Goal: Task Accomplishment & Management: Use online tool/utility

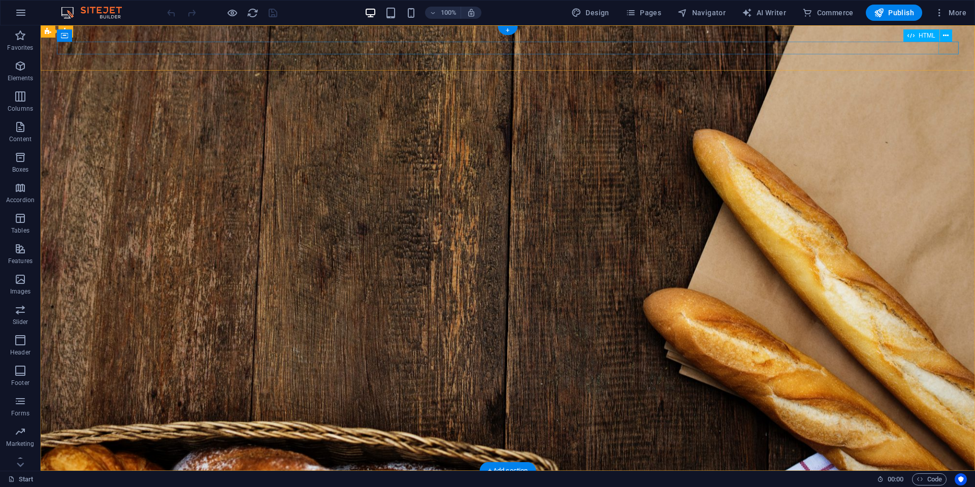
click at [952, 486] on div at bounding box center [508, 493] width 902 height 13
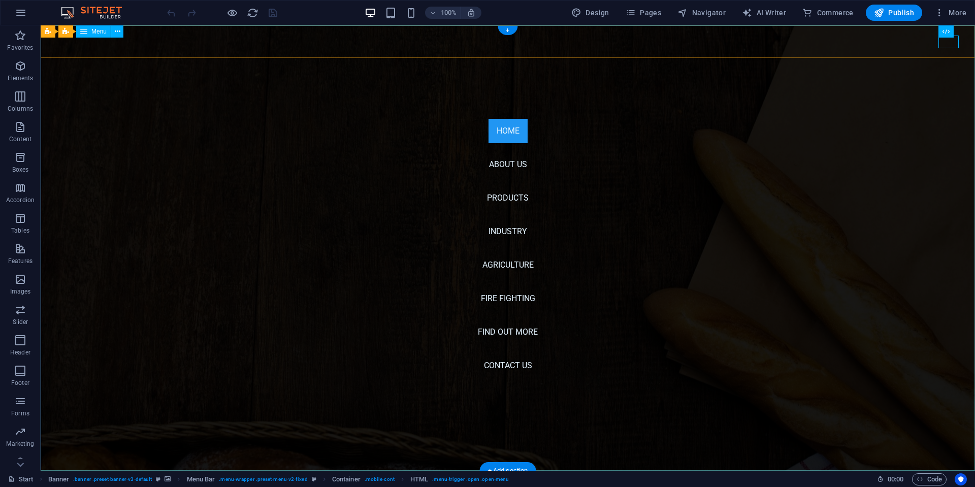
click at [513, 164] on nav "Home About us Products Industry AgriCulture Fire Fighting Find out More Contact…" at bounding box center [508, 247] width 934 height 445
select select
select select "1"
select select
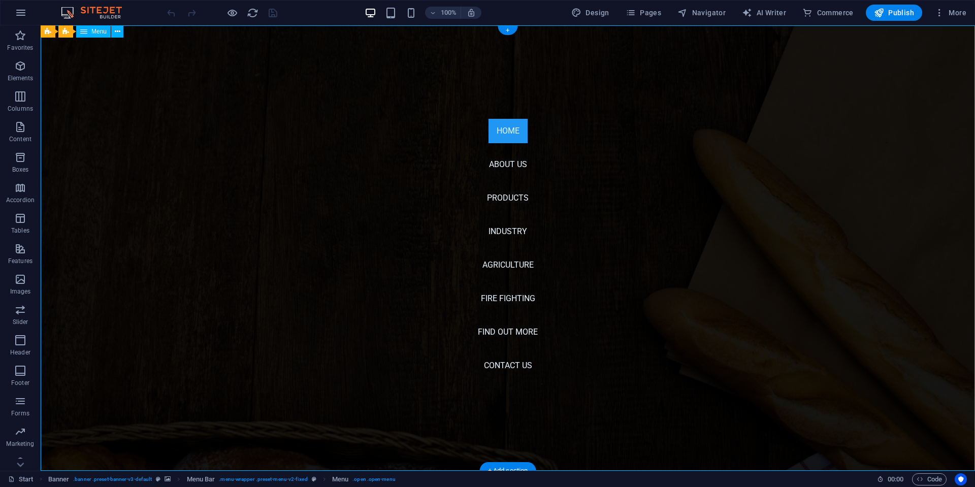
select select "2"
select select
select select "3"
select select
select select "4"
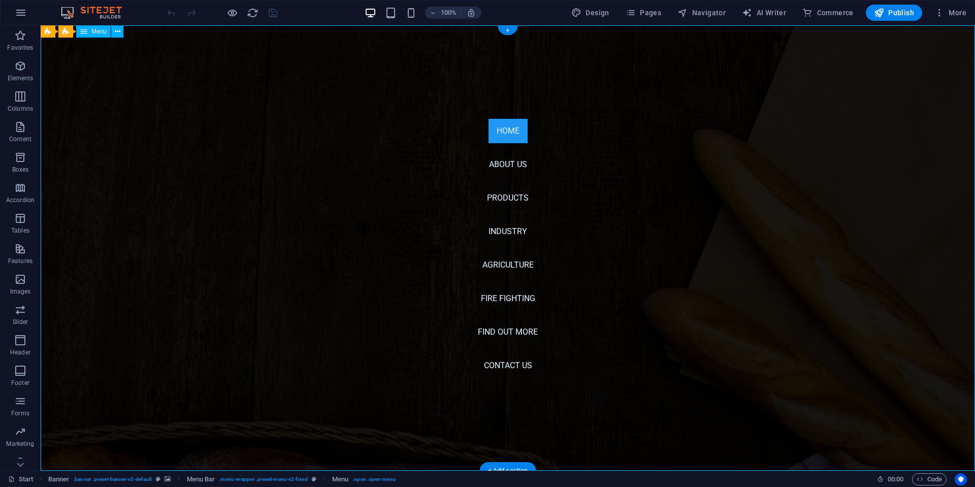
select select
select select "5"
select select
select select "6"
select select
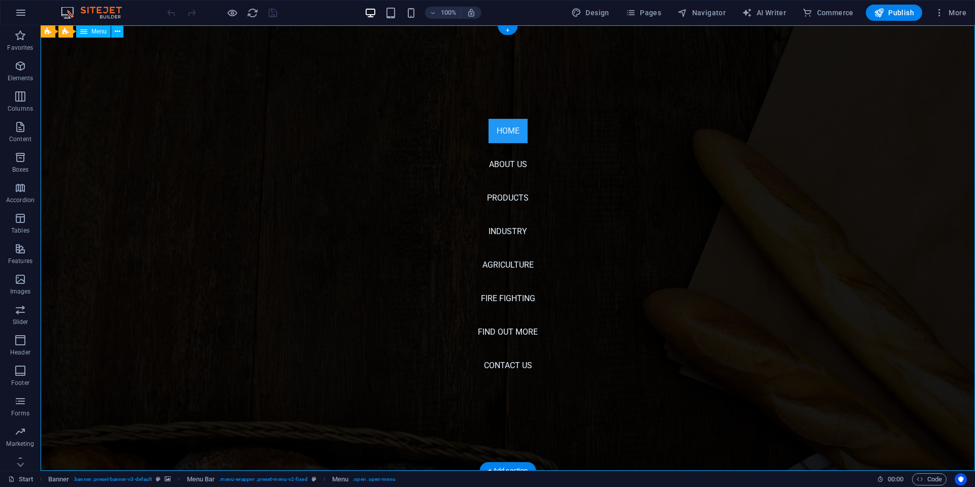
select select "7"
select select
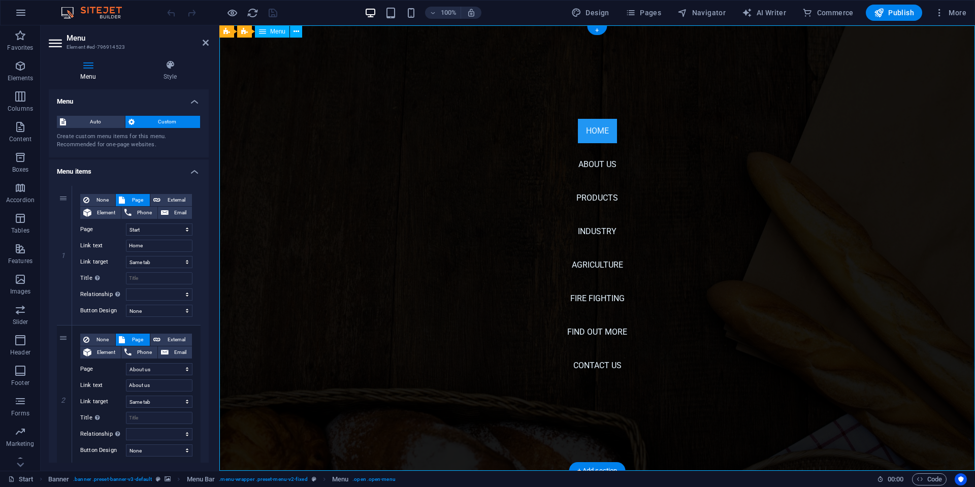
click at [597, 196] on nav "Home About us Products Industry AgriCulture Fire Fighting Find out More Contact…" at bounding box center [597, 247] width 756 height 445
click at [602, 137] on nav "Home About us Products Industry AgriCulture Fire Fighting Find out More Contact…" at bounding box center [597, 247] width 756 height 445
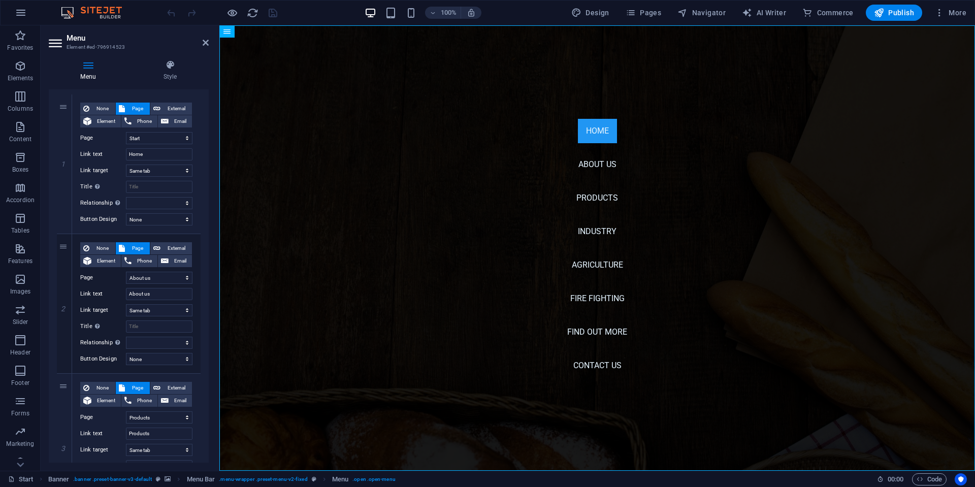
scroll to position [183, 0]
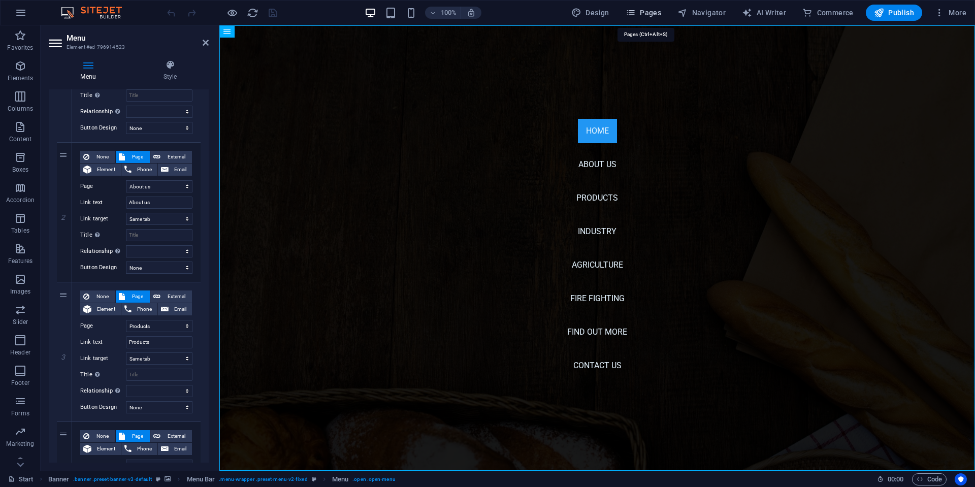
click at [659, 17] on span "Pages" at bounding box center [644, 13] width 36 height 10
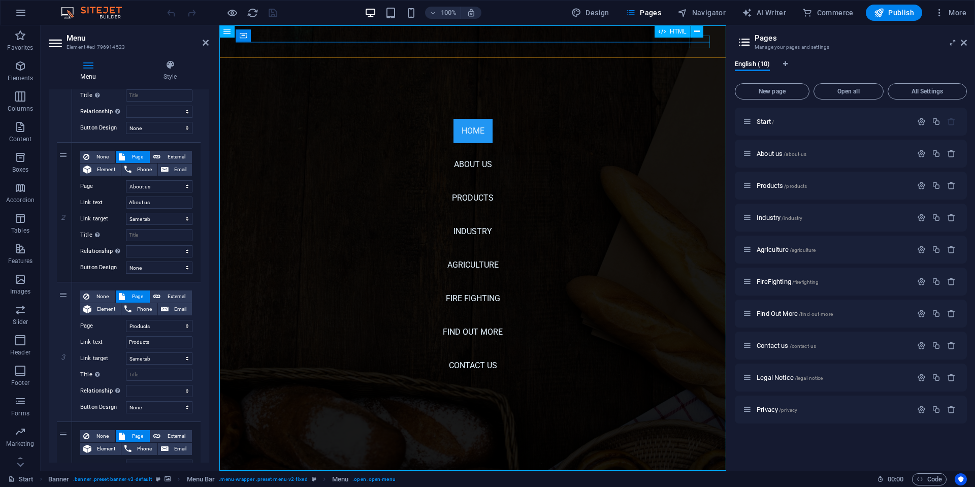
click at [256, 486] on div at bounding box center [246, 493] width 20 height 13
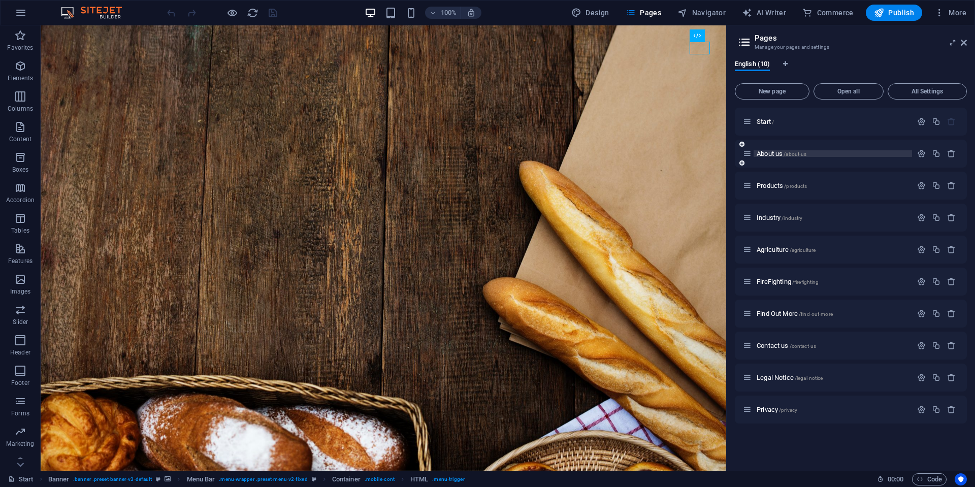
click at [769, 153] on span "About us /about-us" at bounding box center [782, 154] width 50 height 8
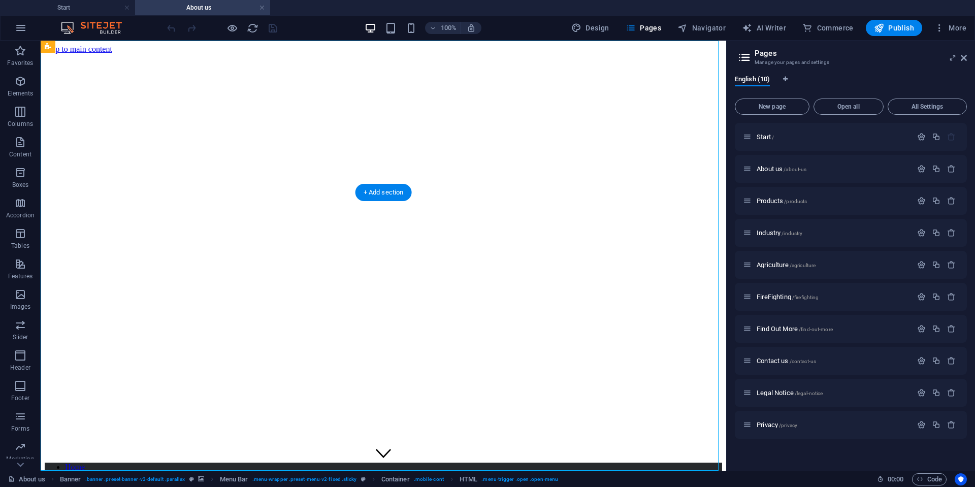
scroll to position [236, 0]
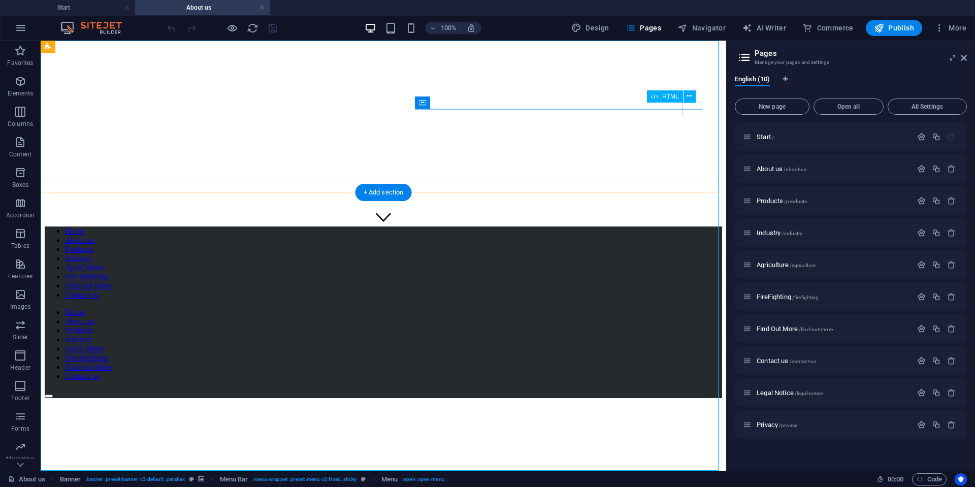
click at [689, 389] on div at bounding box center [383, 393] width 677 height 9
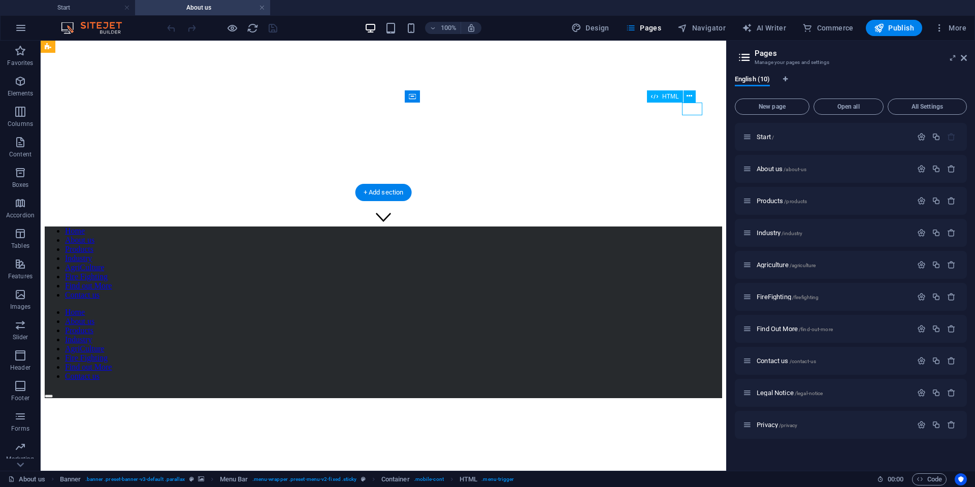
click at [689, 389] on div at bounding box center [383, 393] width 677 height 9
click at [384, 300] on nav "Home About us Products Industry AgriCulture Fire Fighting Find out More Contact…" at bounding box center [383, 262] width 677 height 73
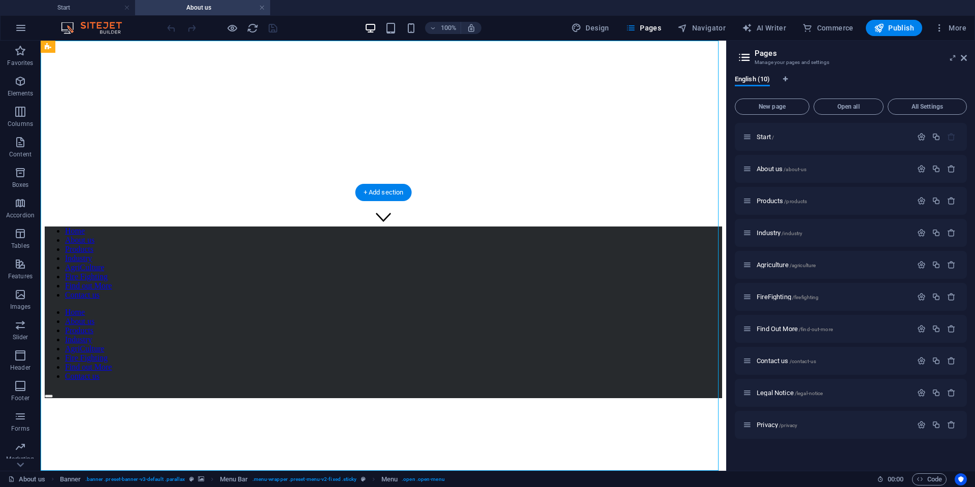
click at [383, 265] on nav "Home About us Products Industry AgriCulture Fire Fighting Find out More Contact…" at bounding box center [383, 262] width 677 height 73
select select
select select "1"
select select
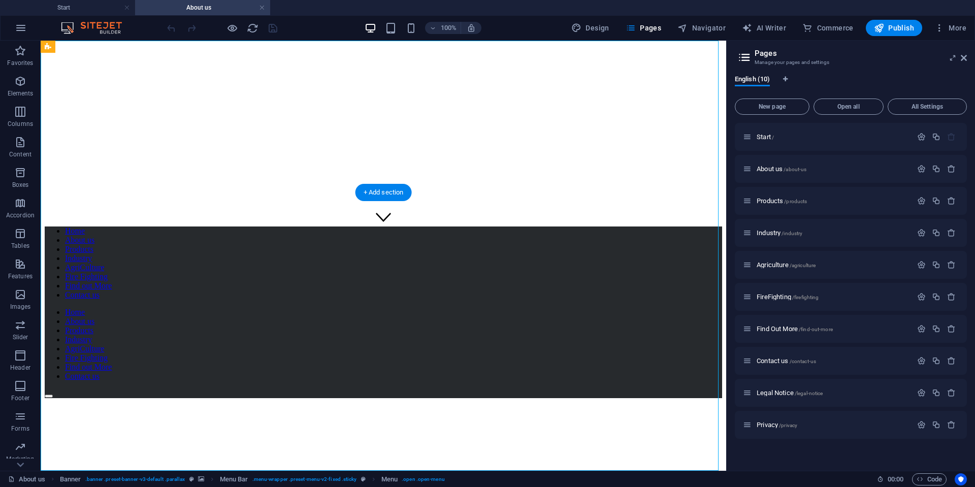
select select "2"
select select
select select "3"
select select
select select "4"
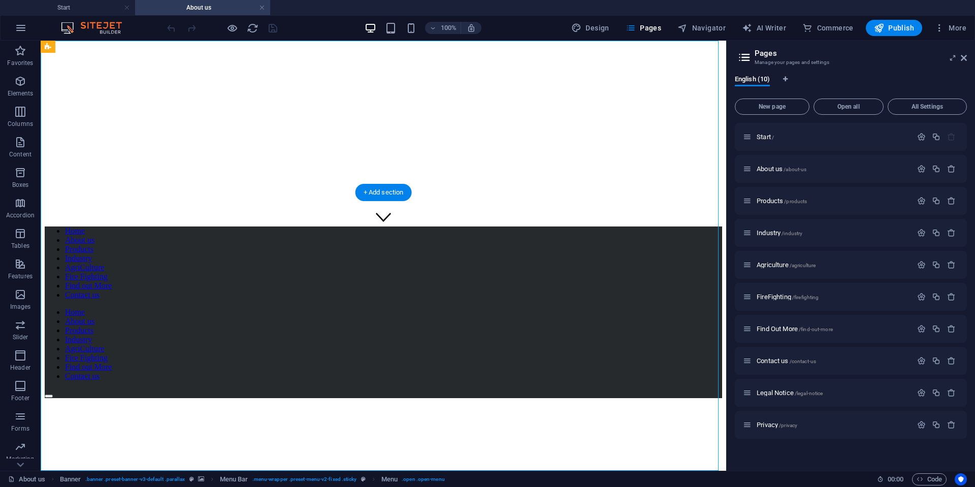
select select
select select "5"
select select
select select "6"
select select
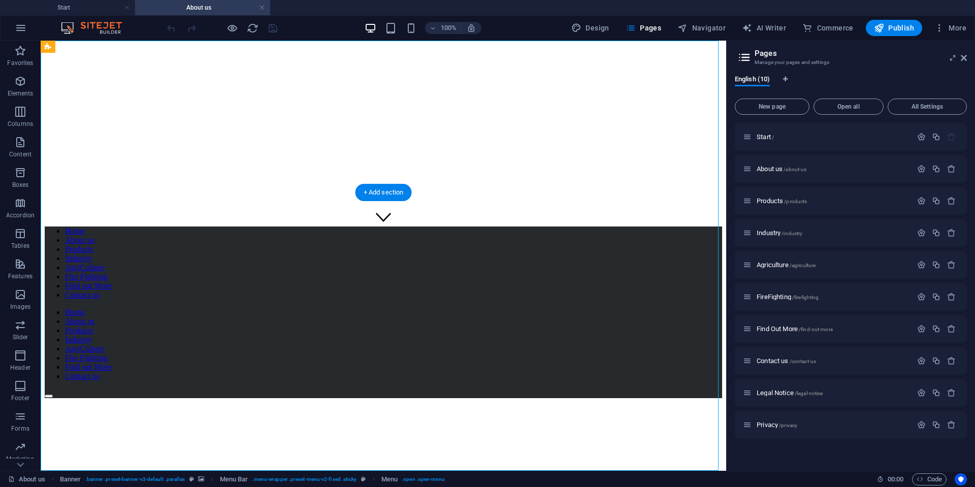
select select "7"
select select
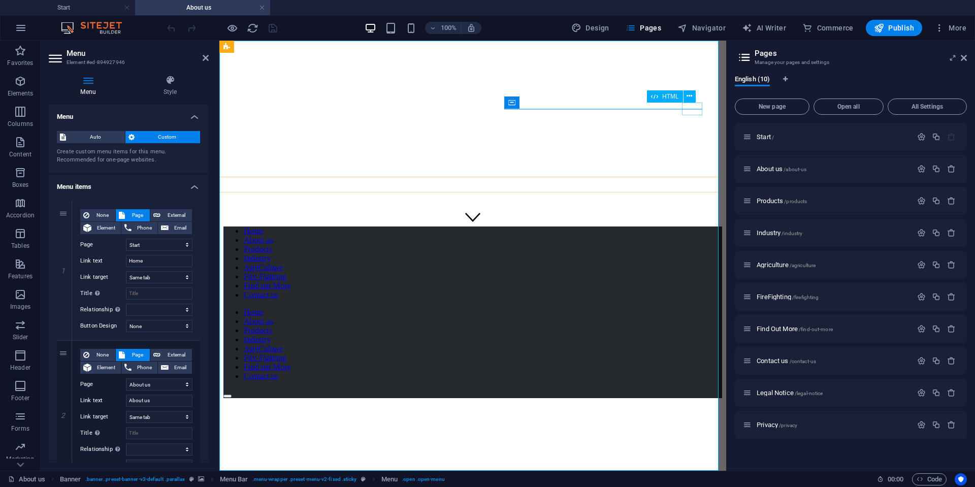
click at [694, 389] on div at bounding box center [472, 393] width 499 height 9
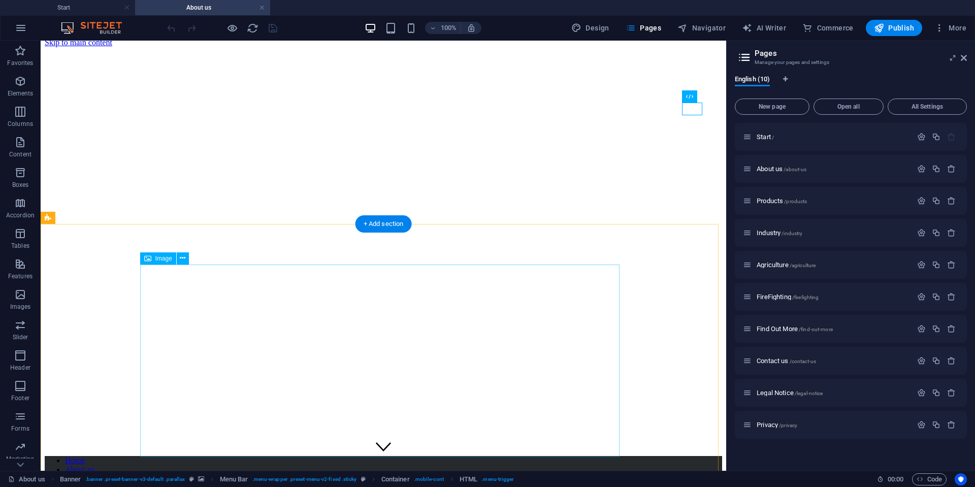
scroll to position [0, 0]
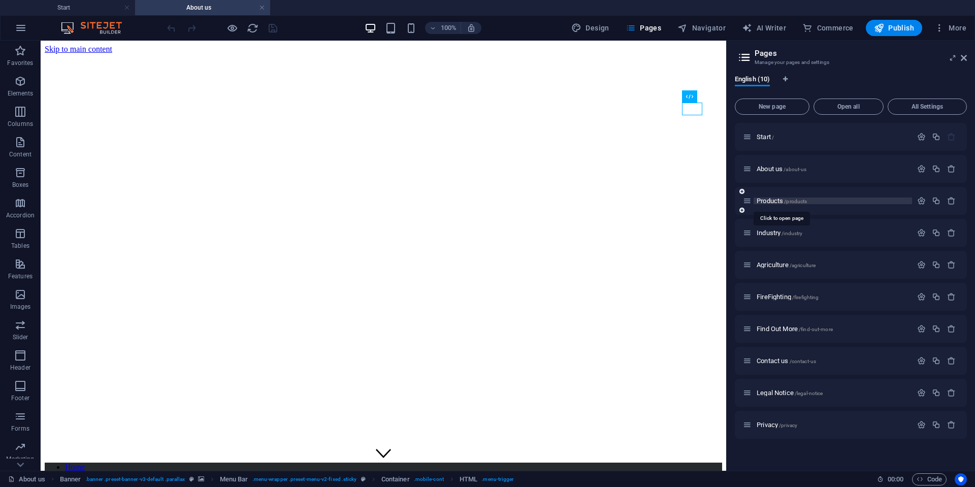
click at [770, 201] on span "Products /products" at bounding box center [782, 201] width 50 height 8
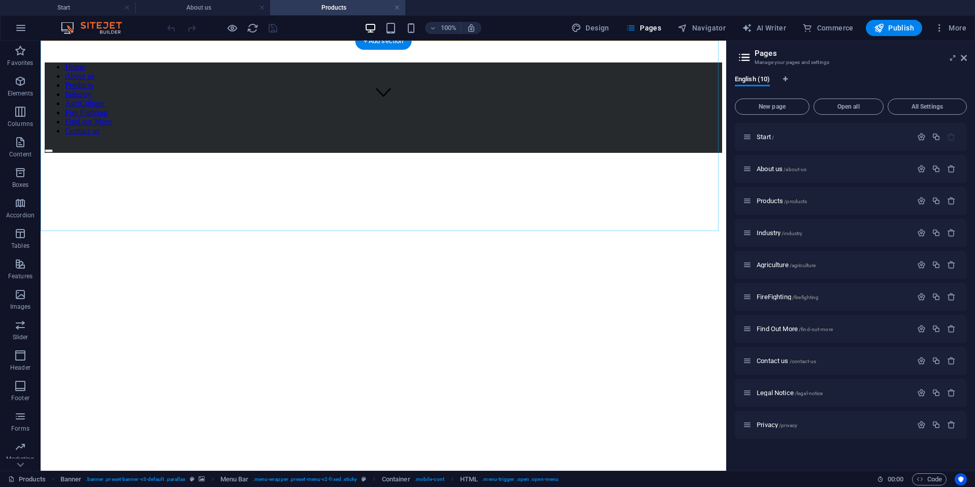
scroll to position [376, 0]
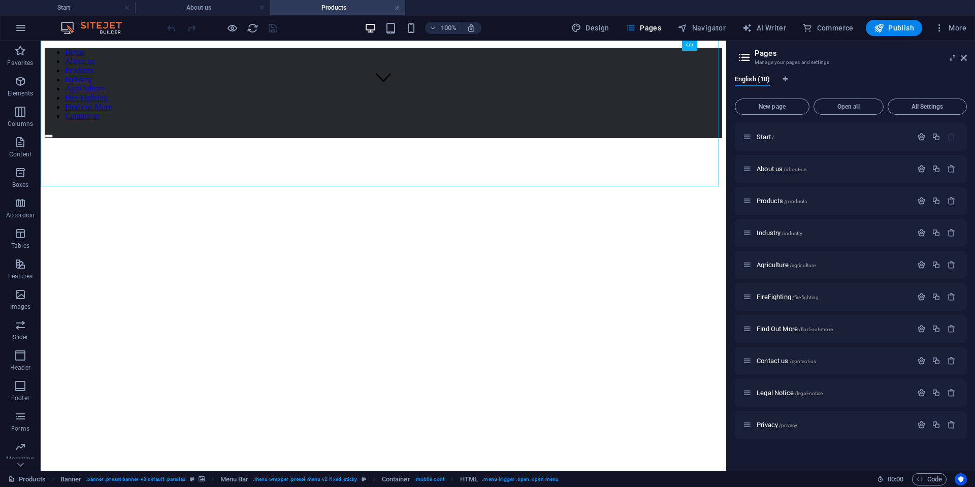
click at [542, 121] on nav "Home About us Products Industry AgriCulture Fire Fighting Find out More Contact…" at bounding box center [383, 84] width 677 height 73
click at [693, 129] on div at bounding box center [383, 133] width 677 height 9
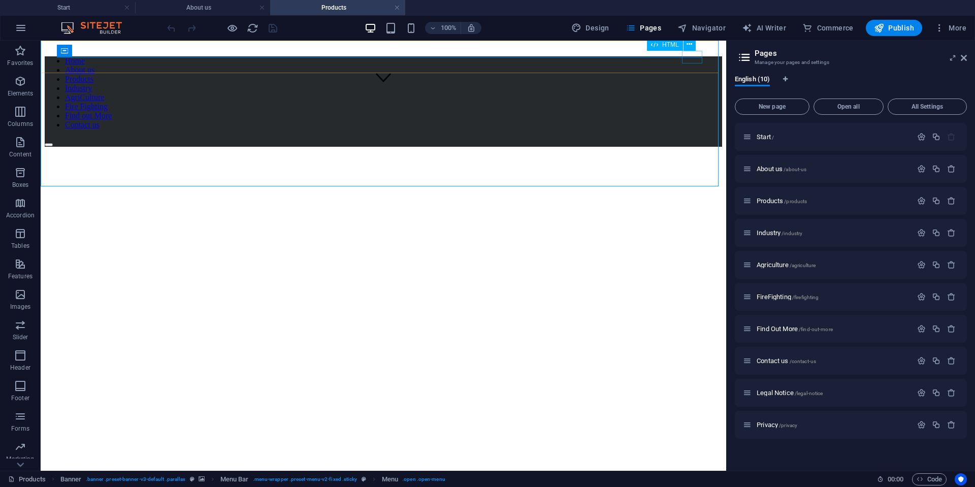
scroll to position [388, 0]
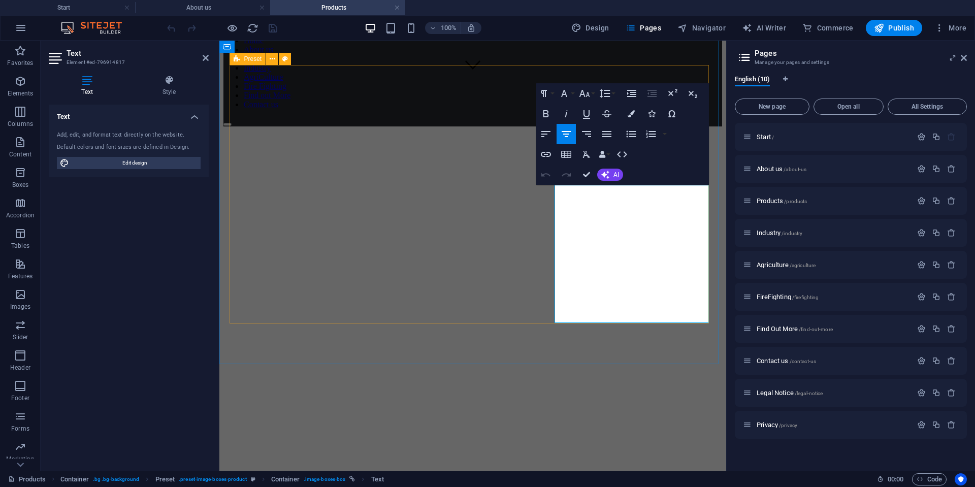
scroll to position [378, 0]
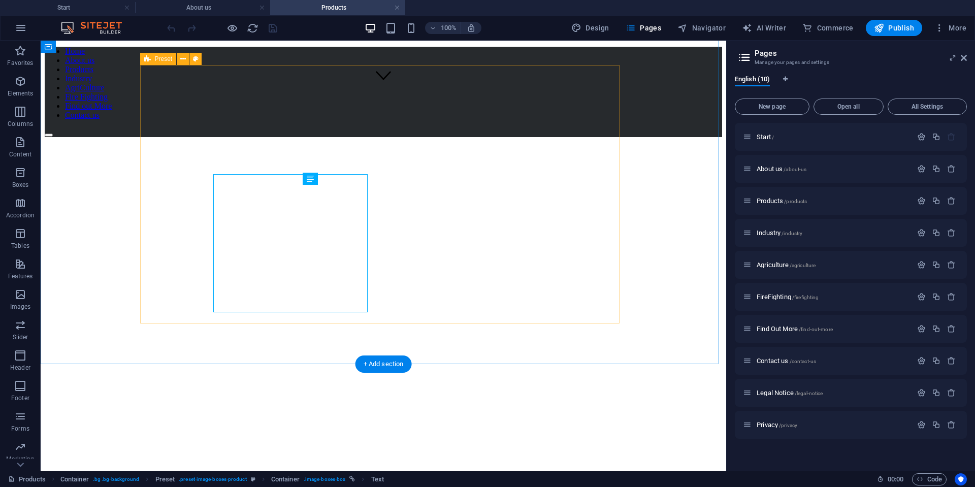
scroll to position [388, 0]
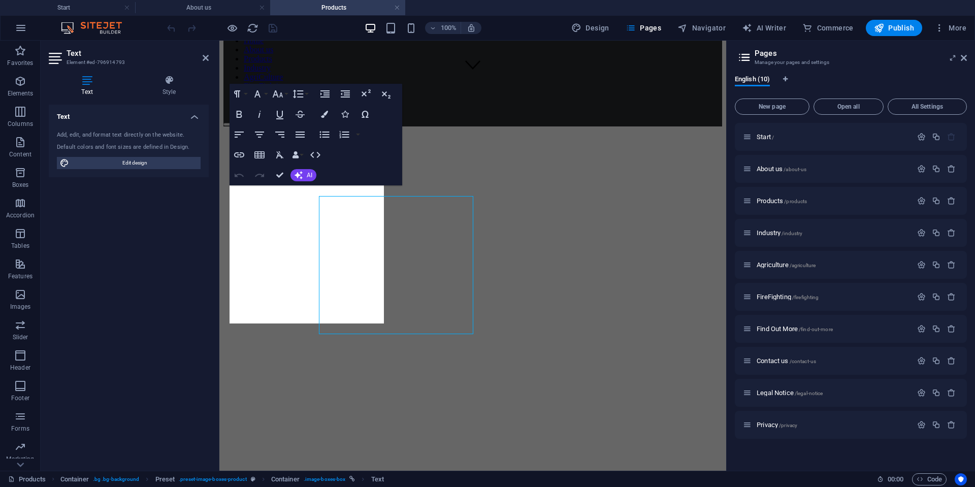
scroll to position [378, 0]
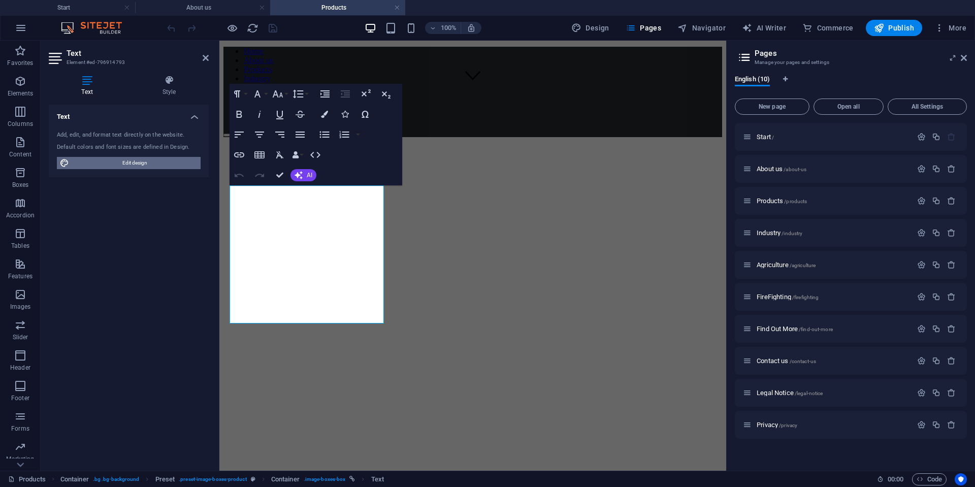
click at [156, 163] on span "Edit design" at bounding box center [134, 163] width 125 height 12
select select "700"
select select "px"
select select "rem"
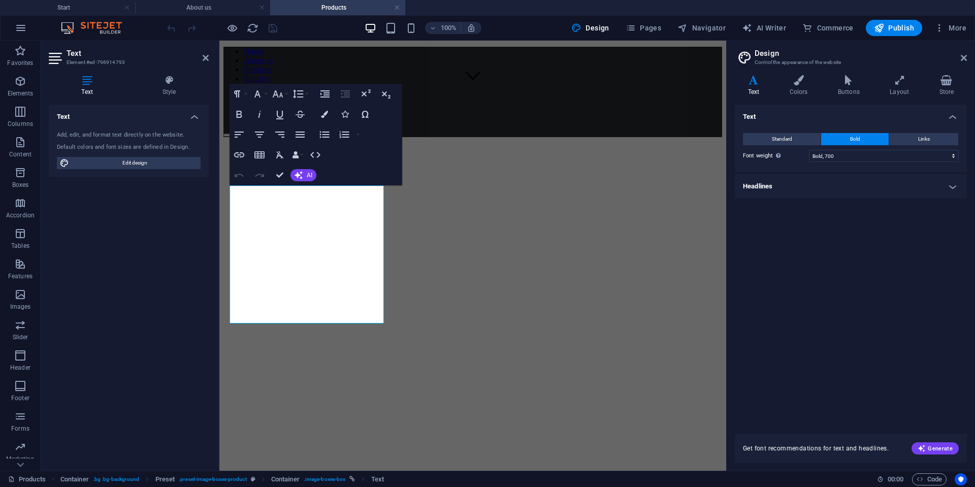
click at [955, 190] on h4 "Headlines" at bounding box center [851, 186] width 232 height 24
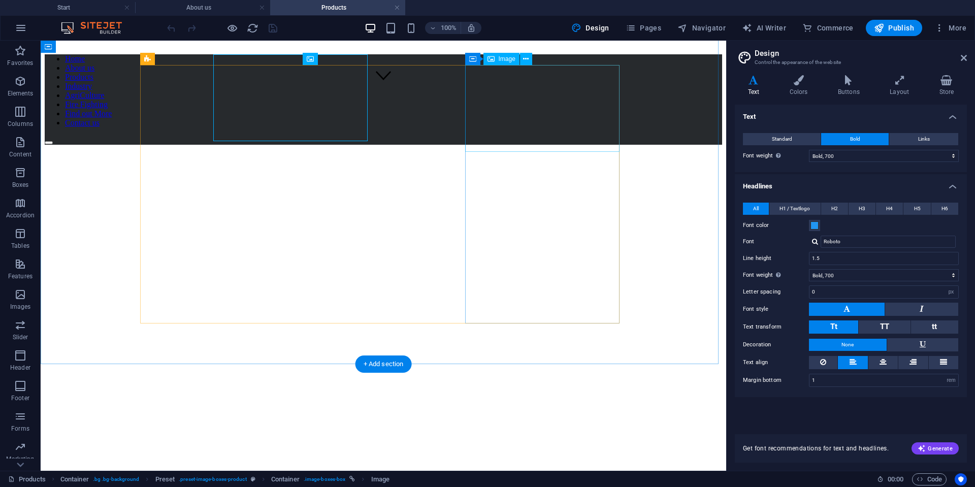
scroll to position [388, 0]
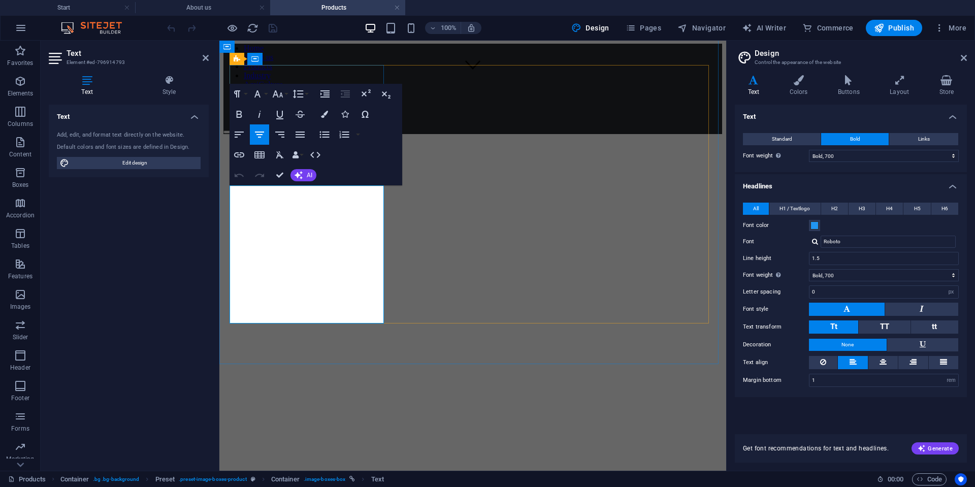
scroll to position [378, 0]
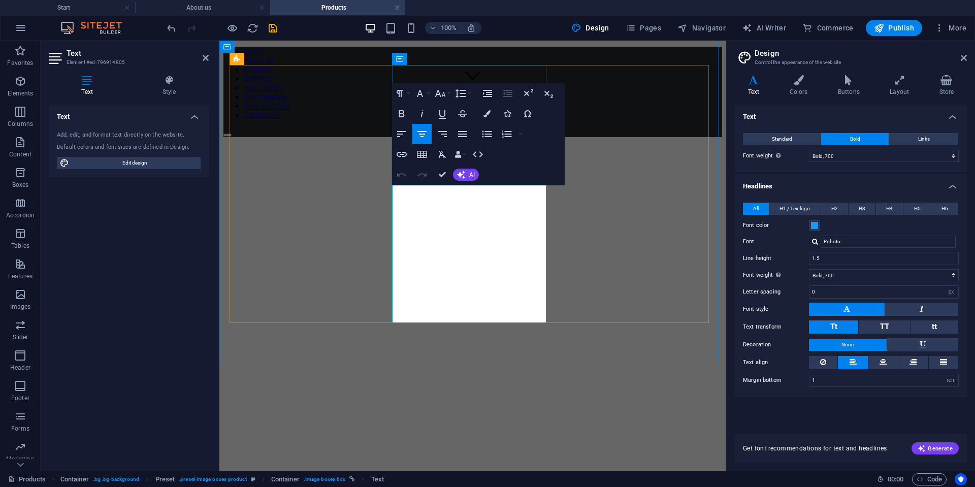
drag, startPoint x: 514, startPoint y: 311, endPoint x: 420, endPoint y: 307, distance: 94.0
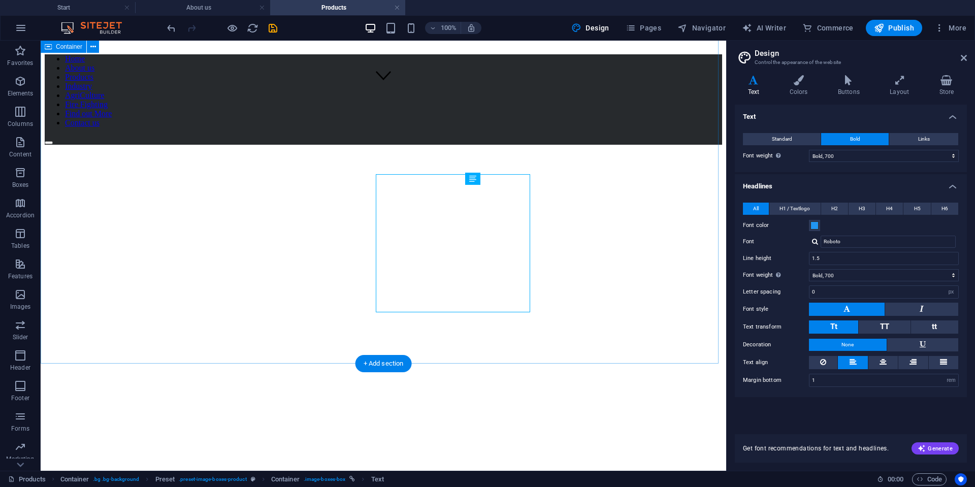
scroll to position [388, 0]
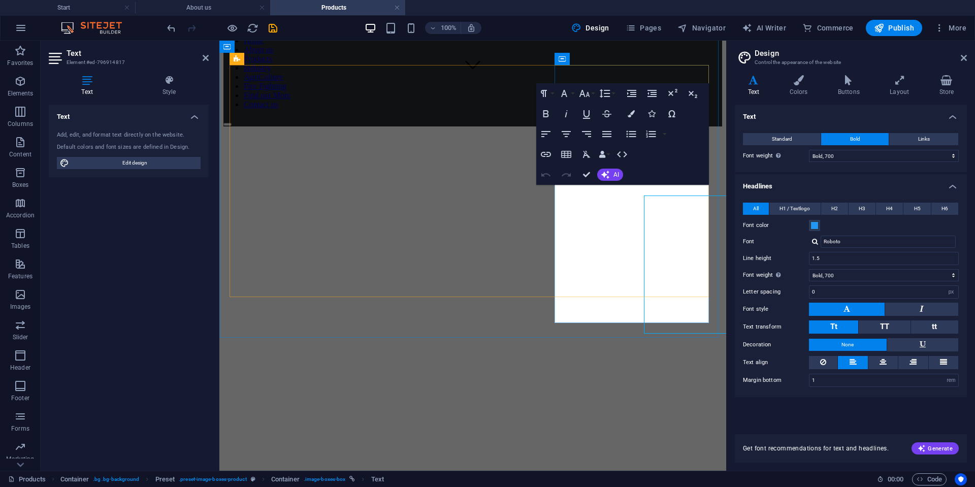
scroll to position [378, 0]
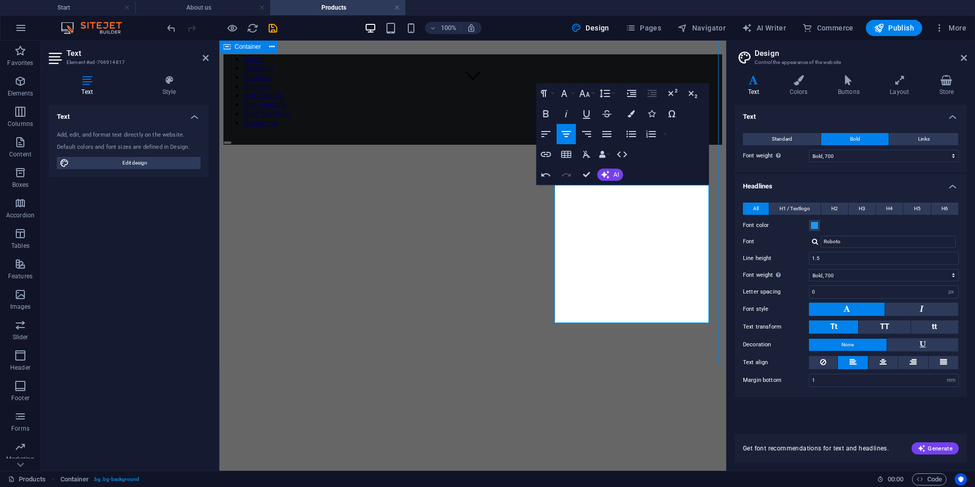
scroll to position [388, 0]
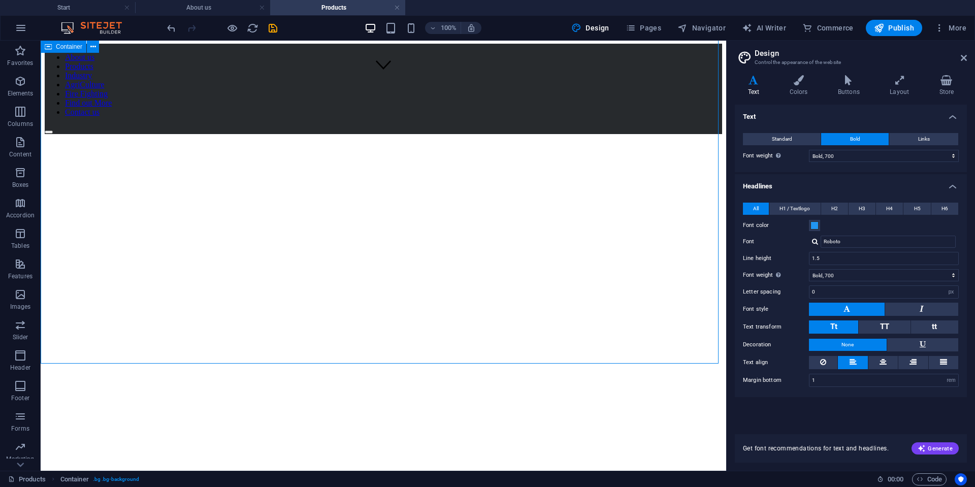
click at [274, 30] on icon "save" at bounding box center [273, 28] width 12 height 12
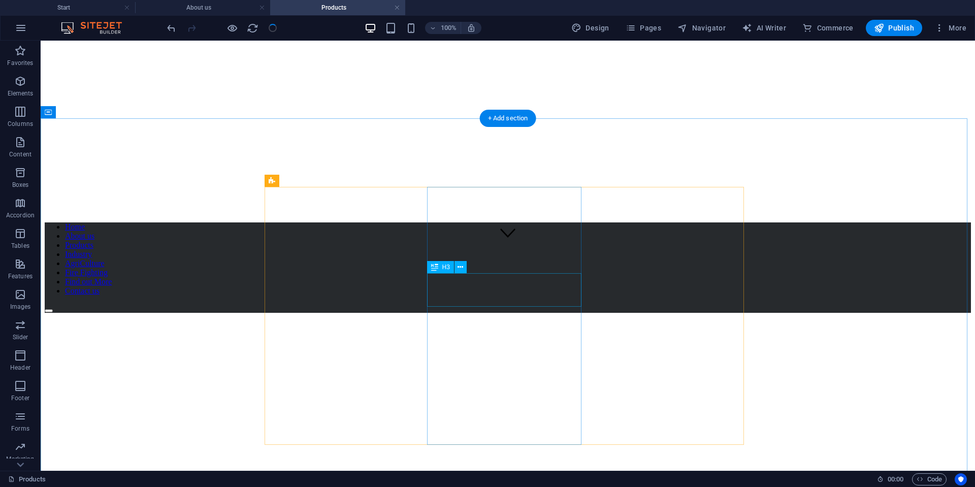
scroll to position [312, 0]
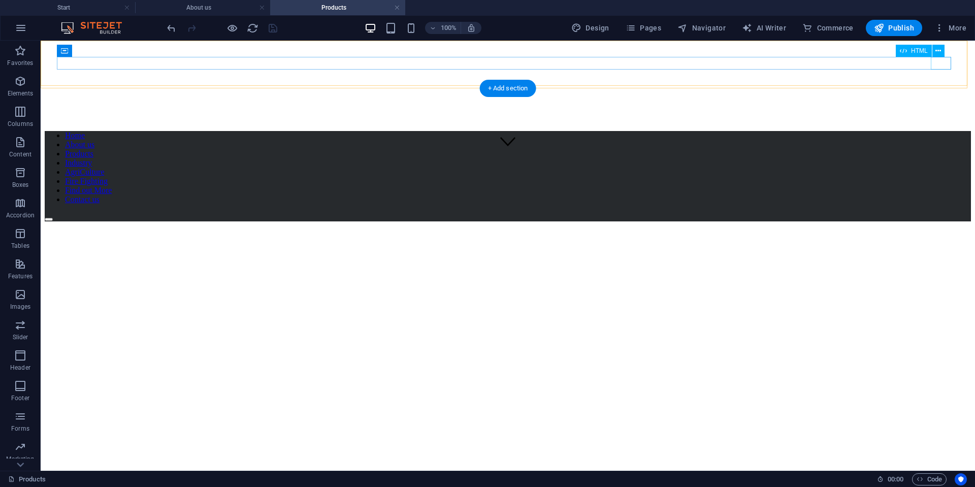
click at [935, 212] on div at bounding box center [508, 216] width 926 height 9
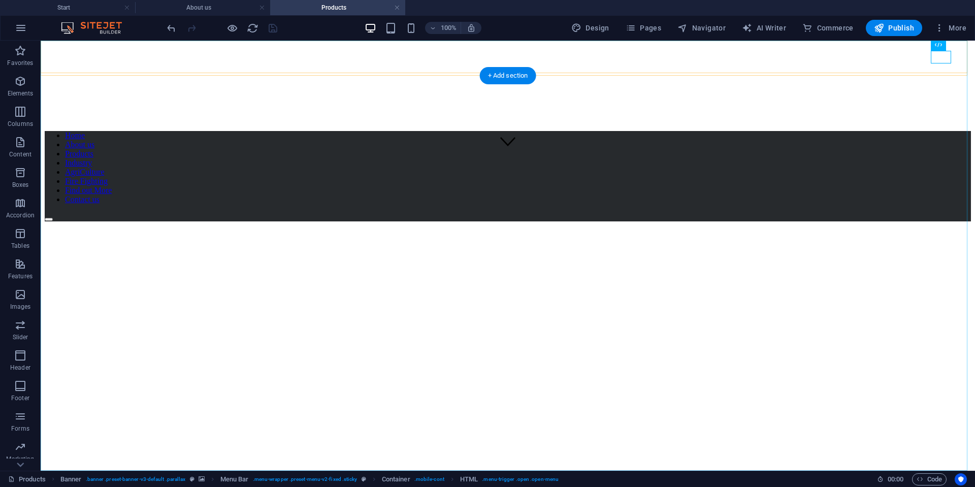
click at [935, 131] on nav "Home About us Products Industry AgriCulture Fire Fighting Find out More Contact…" at bounding box center [508, 167] width 926 height 73
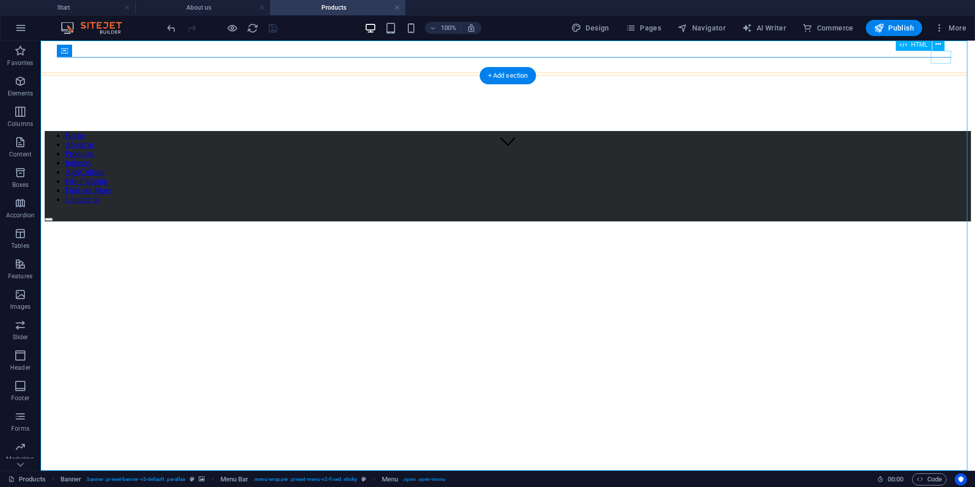
click at [939, 212] on div at bounding box center [508, 216] width 926 height 9
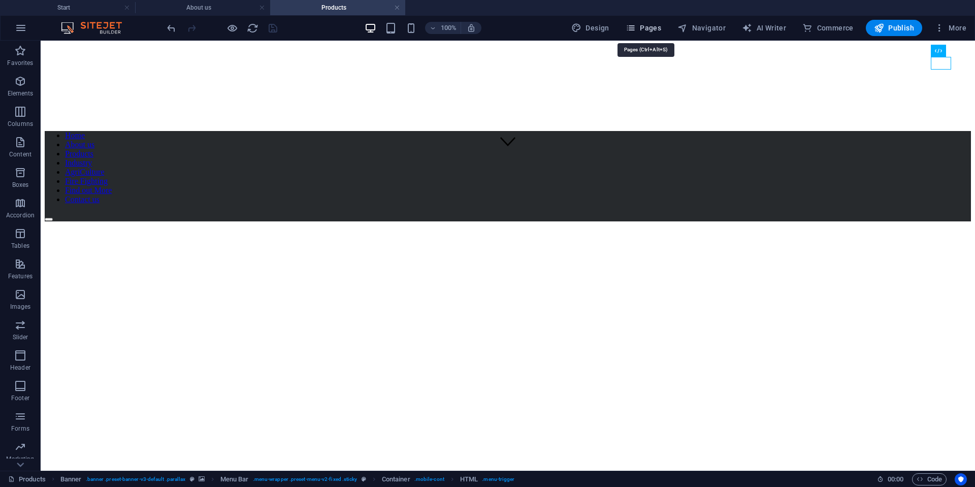
click at [657, 29] on span "Pages" at bounding box center [644, 28] width 36 height 10
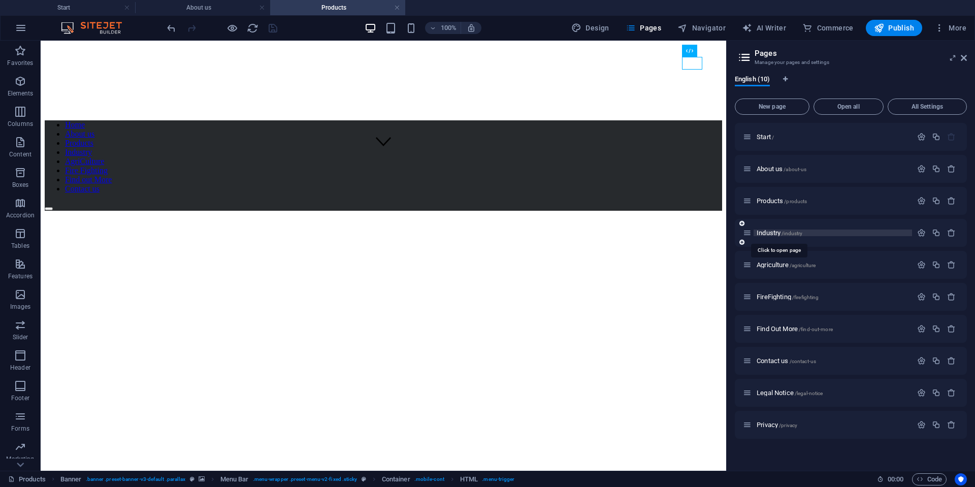
click at [769, 235] on span "Industry /industry" at bounding box center [780, 233] width 46 height 8
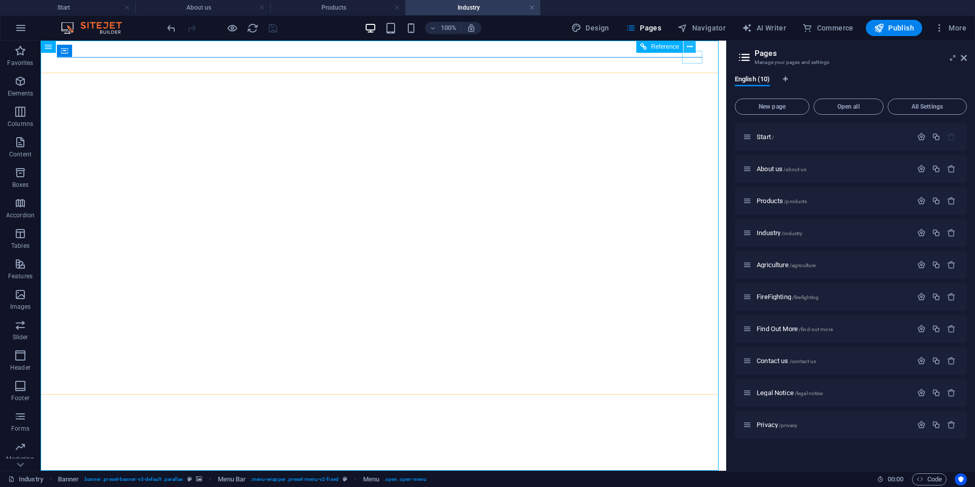
click at [694, 52] on button at bounding box center [690, 47] width 12 height 12
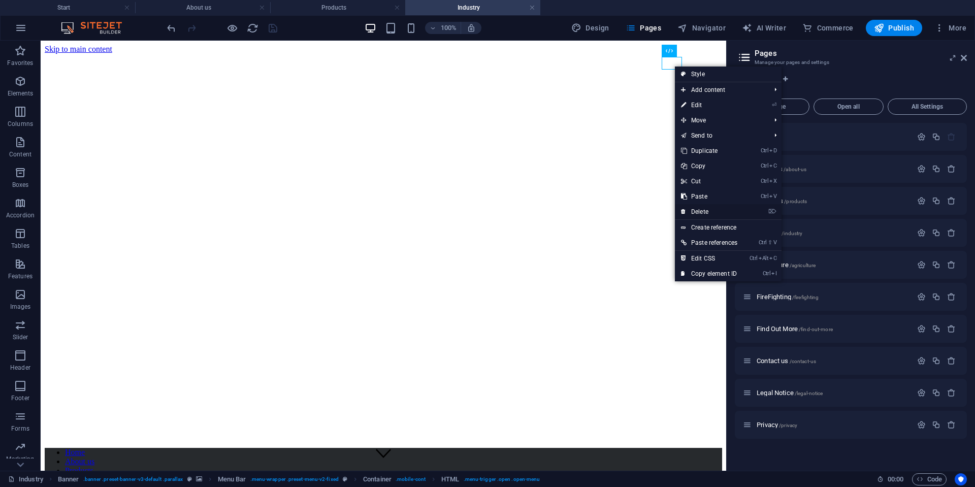
click at [699, 213] on link "⌦ Delete" at bounding box center [709, 211] width 69 height 15
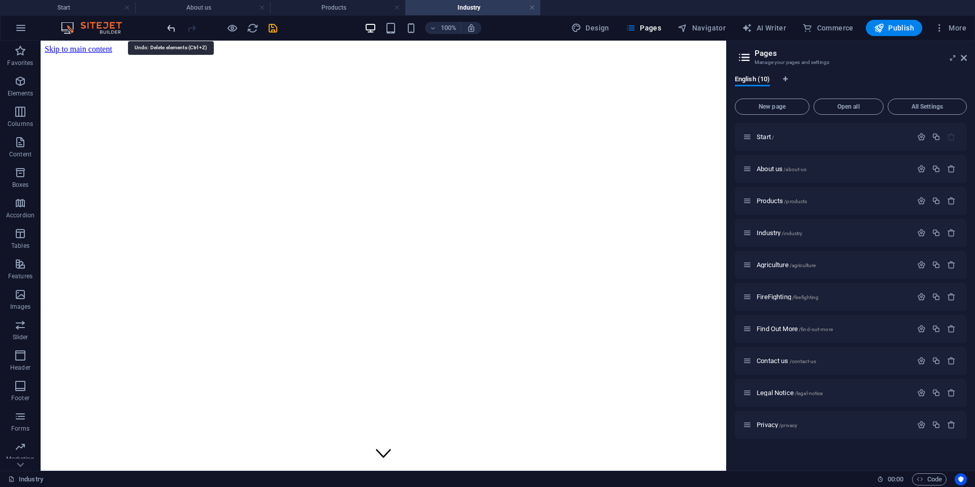
click at [176, 32] on icon "undo" at bounding box center [172, 28] width 12 height 12
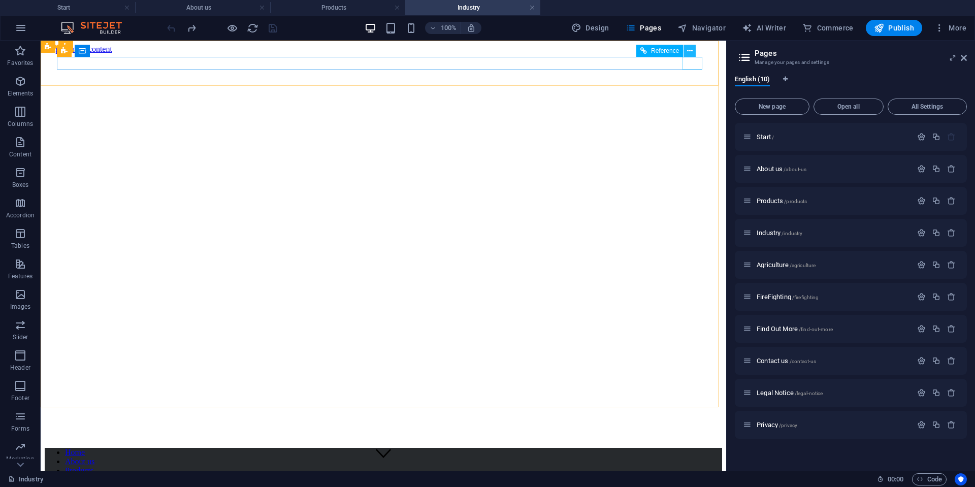
click at [689, 51] on icon at bounding box center [690, 51] width 6 height 11
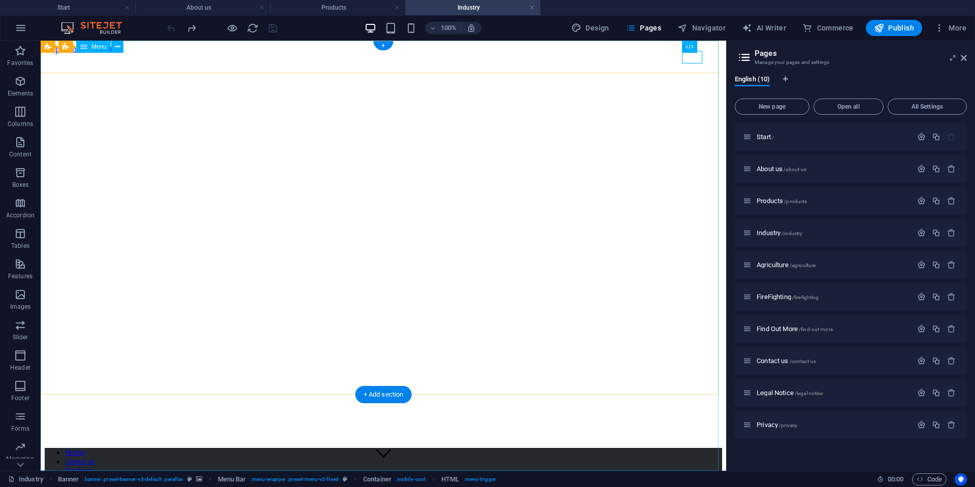
click at [672, 448] on nav "Home About us Products Industry AgriCulture Fire Fighting Find out More Contact…" at bounding box center [383, 484] width 677 height 73
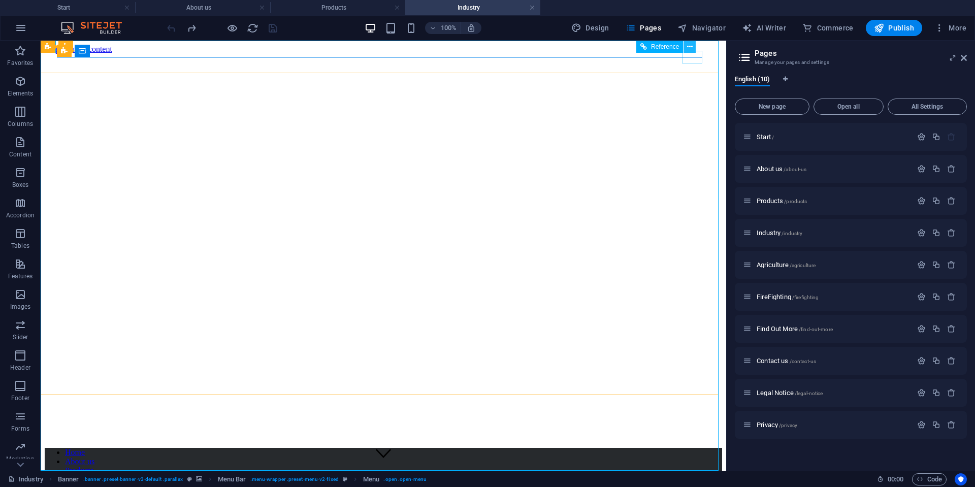
drag, startPoint x: 693, startPoint y: 52, endPoint x: 652, endPoint y: 13, distance: 56.8
click at [693, 52] on button at bounding box center [690, 47] width 12 height 12
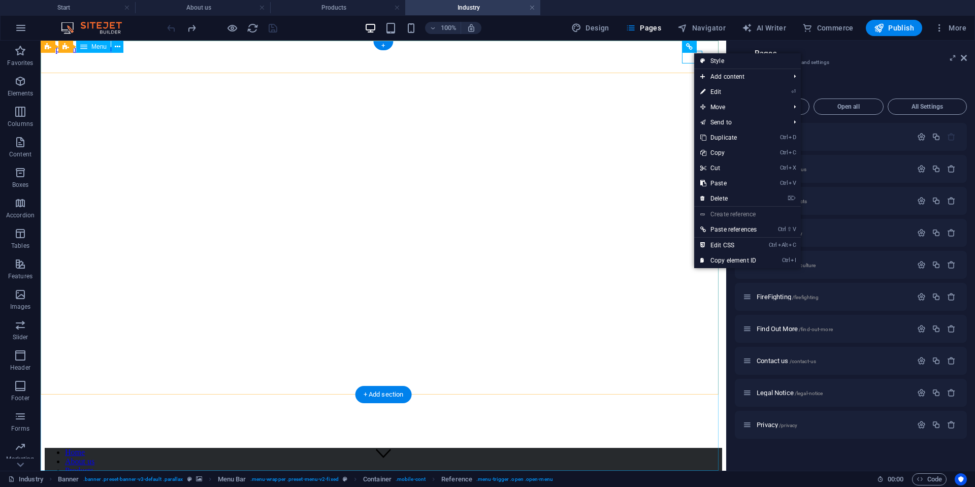
click at [639, 448] on nav "Home About us Products Industry AgriCulture Fire Fighting Find out More Contact…" at bounding box center [383, 484] width 677 height 73
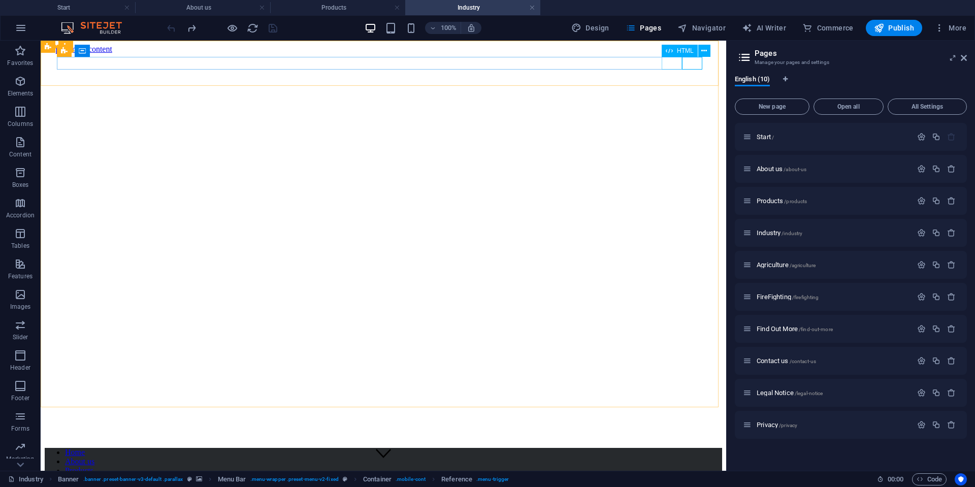
click at [710, 53] on div "HTML" at bounding box center [689, 51] width 55 height 13
click at [706, 52] on icon at bounding box center [704, 51] width 6 height 11
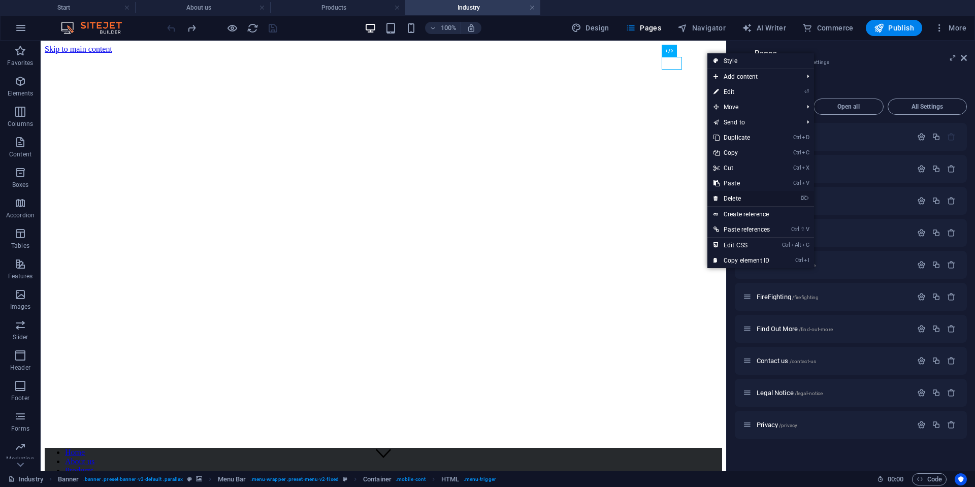
click at [724, 198] on link "⌦ Delete" at bounding box center [741, 198] width 69 height 15
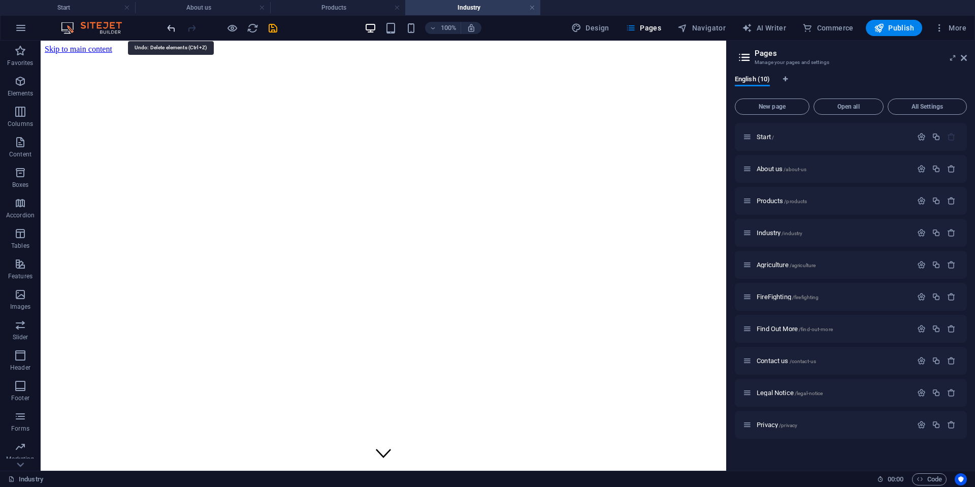
click at [169, 31] on icon "undo" at bounding box center [172, 28] width 12 height 12
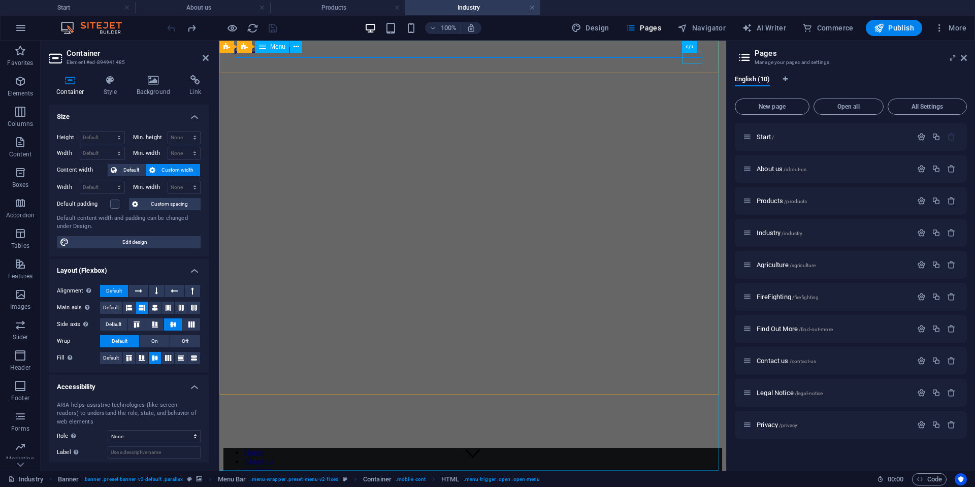
click at [611, 448] on nav "Home About us Products Industry AgriCulture Fire Fighting Find out More Contact…" at bounding box center [472, 484] width 499 height 73
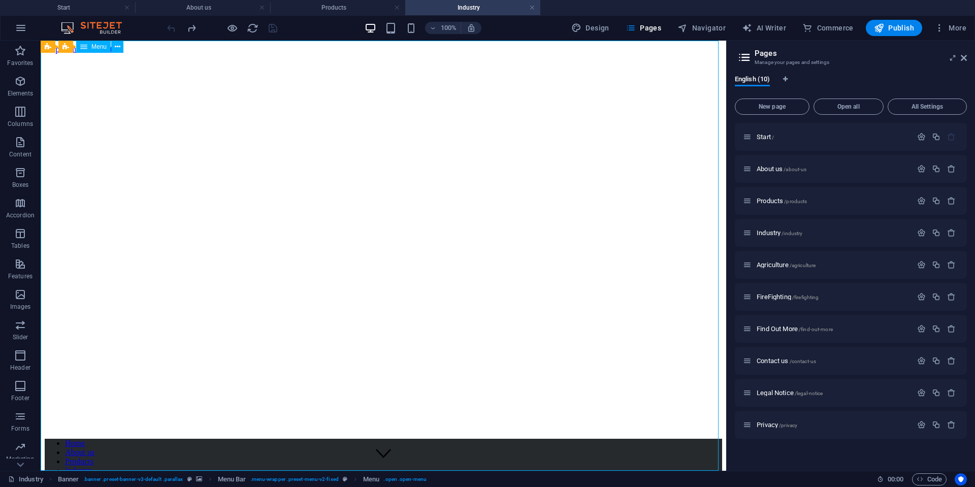
click at [680, 439] on nav "Home About us Products Industry AgriCulture Fire Fighting Find out More Contact…" at bounding box center [383, 475] width 677 height 73
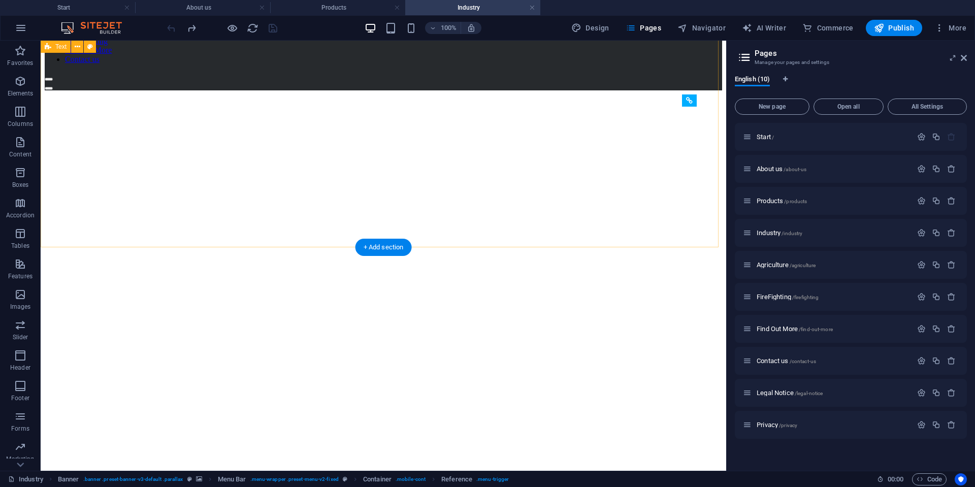
scroll to position [366, 0]
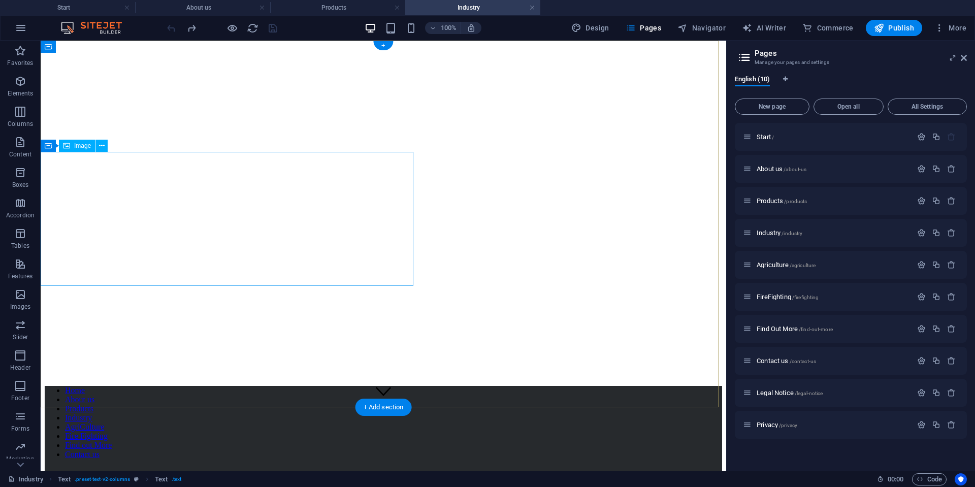
scroll to position [0, 0]
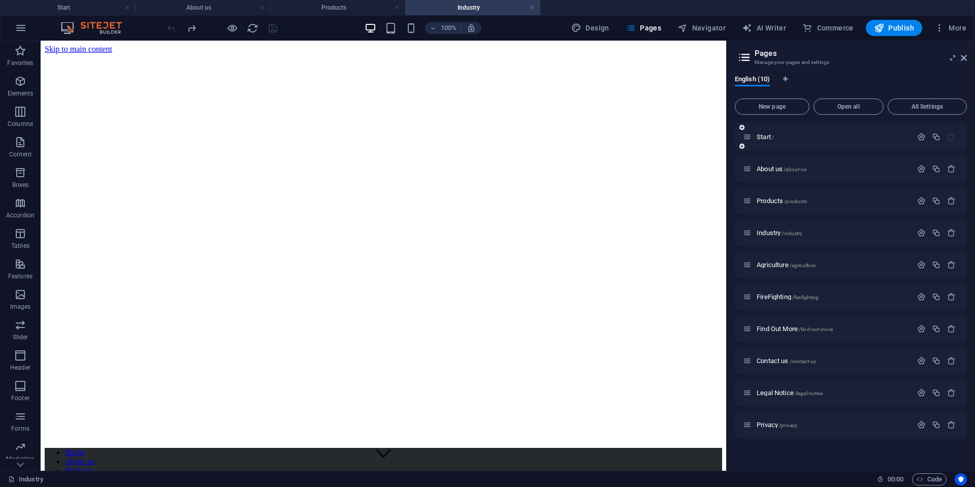
click at [766, 143] on div "Start /" at bounding box center [851, 137] width 232 height 28
click at [766, 139] on span "Start /" at bounding box center [765, 137] width 17 height 8
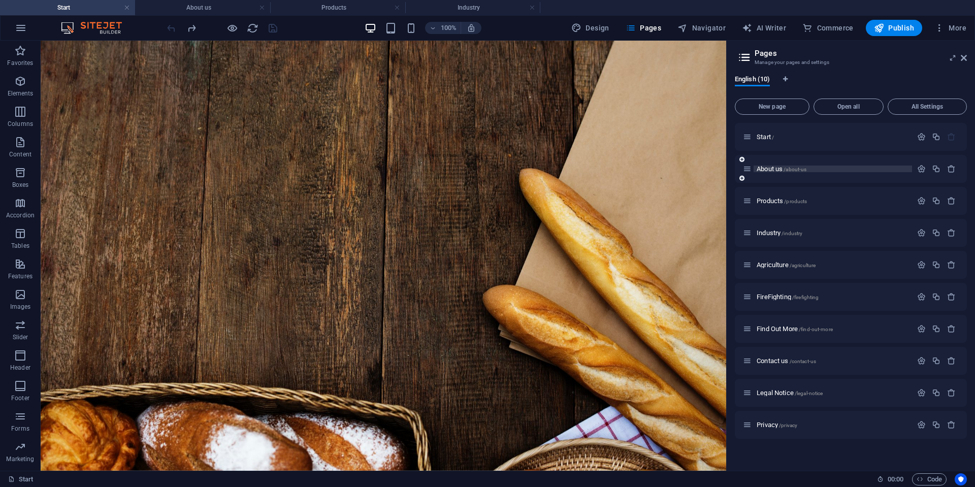
click at [766, 169] on span "About us /about-us" at bounding box center [782, 169] width 50 height 8
